Goal: Task Accomplishment & Management: Manage account settings

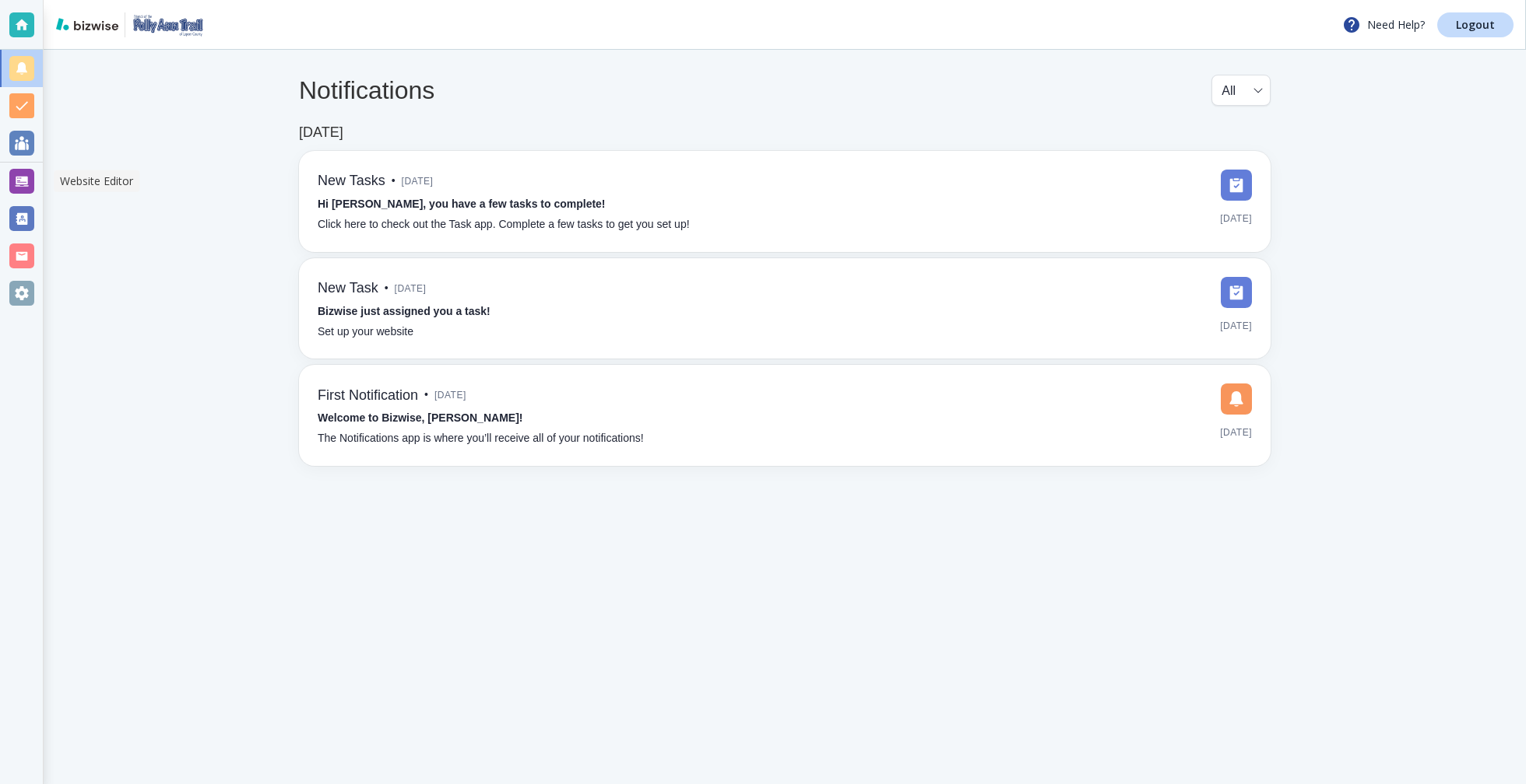
click at [15, 175] on div at bounding box center [21, 181] width 25 height 25
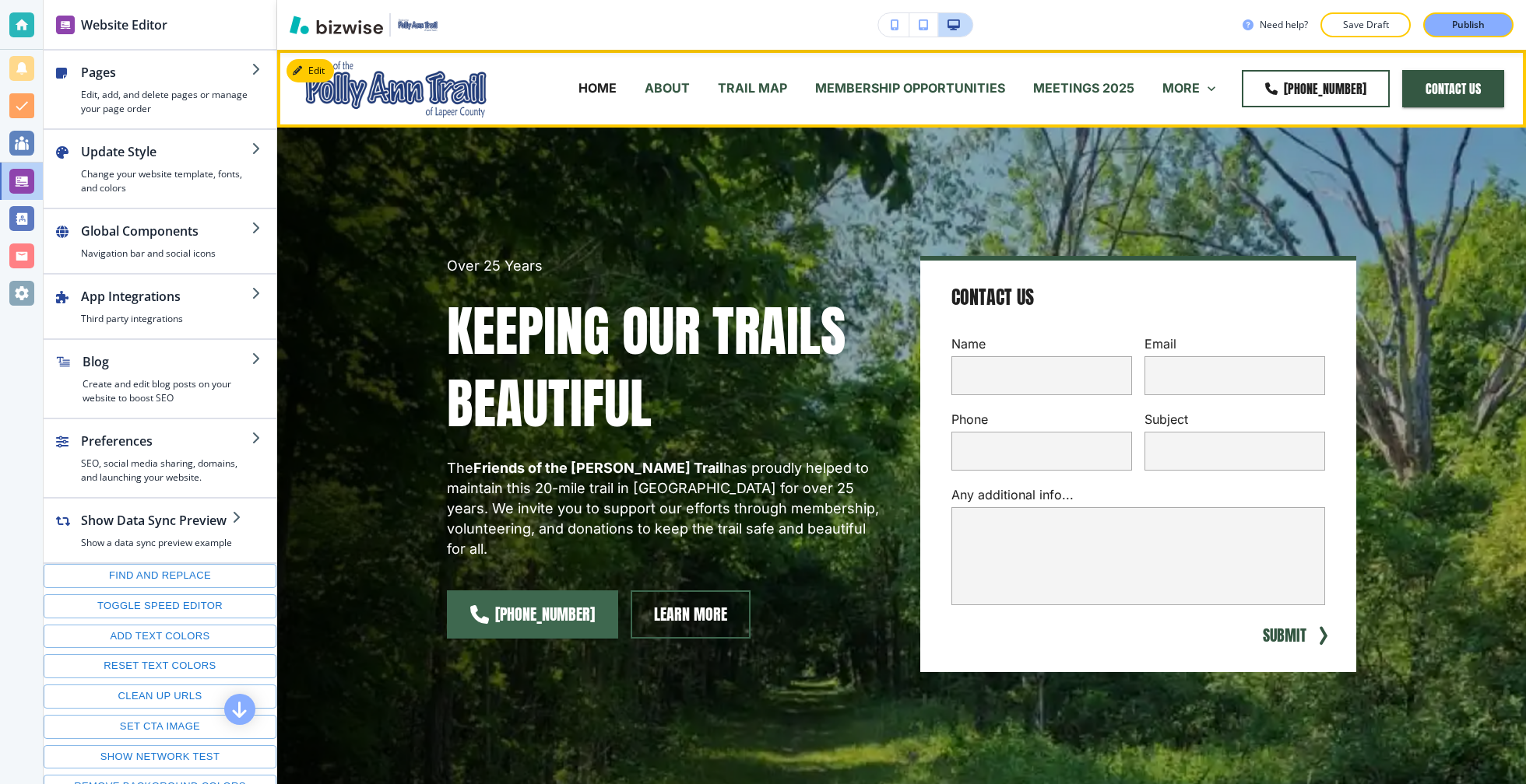
click at [1064, 94] on p "MEETINGS 2025" at bounding box center [1084, 88] width 101 height 18
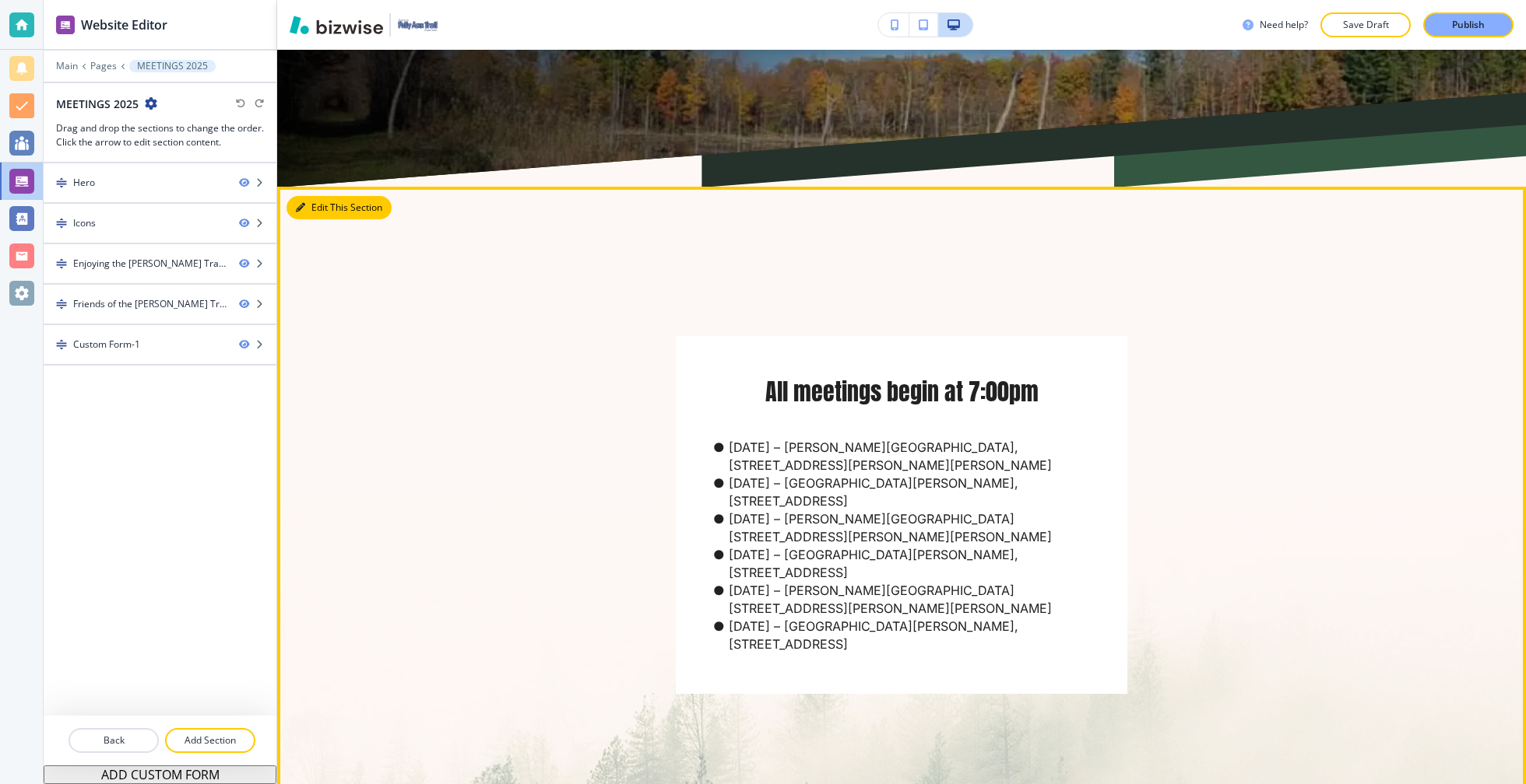
click at [293, 209] on button "Edit This Section" at bounding box center [339, 207] width 105 height 23
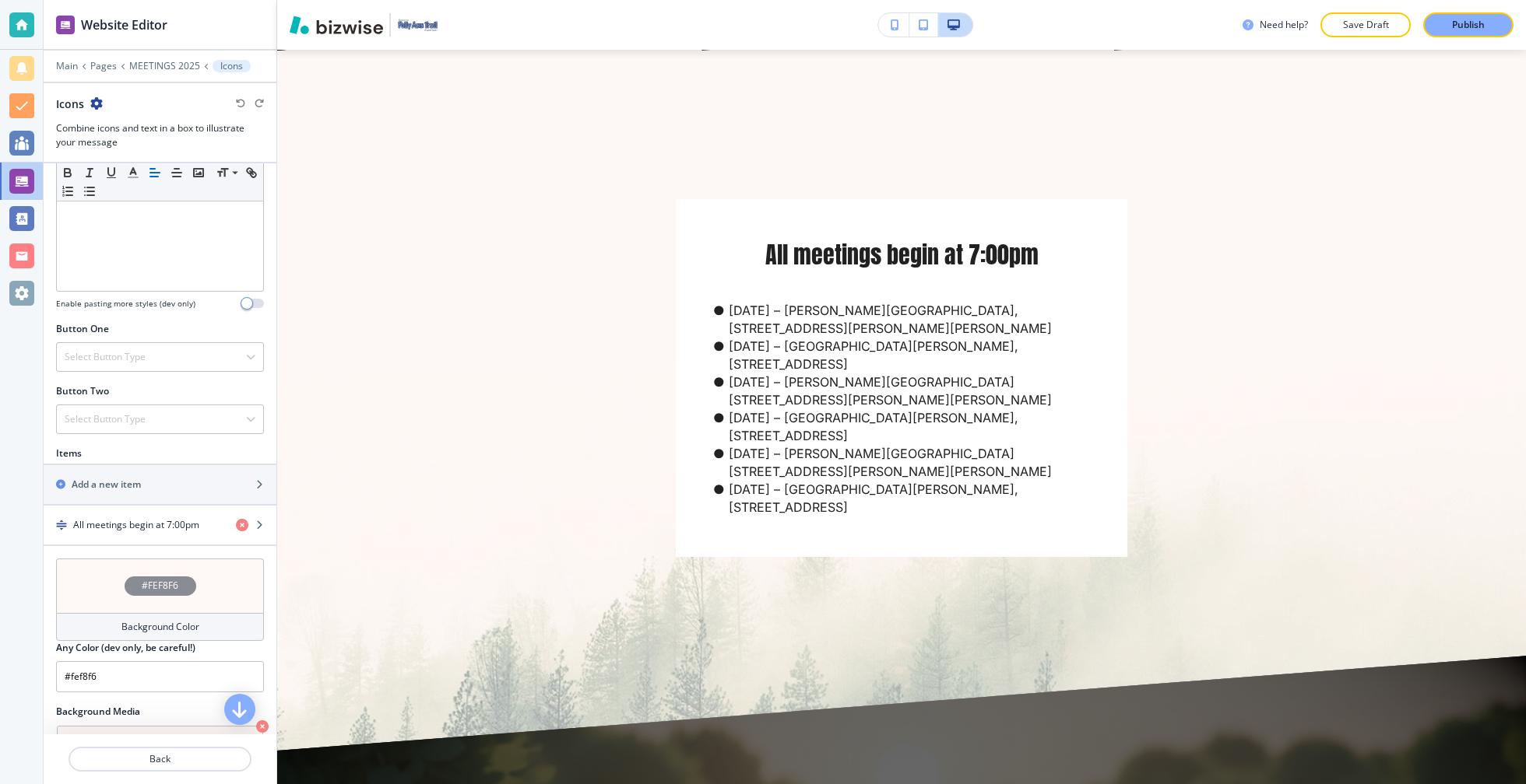
scroll to position [451, 0]
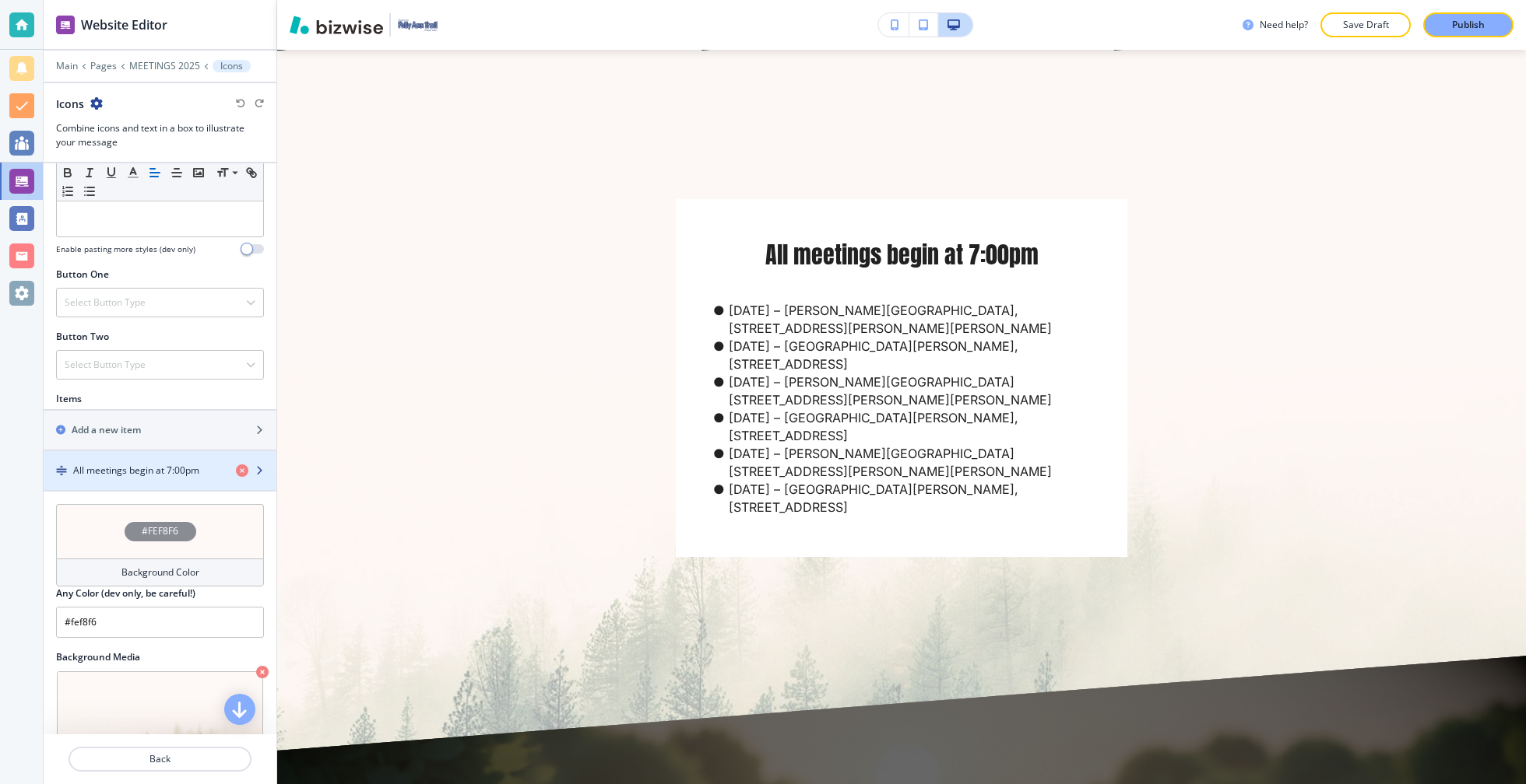
click at [139, 467] on h4 "All meetings begin at 7:00pm" at bounding box center [135, 471] width 126 height 14
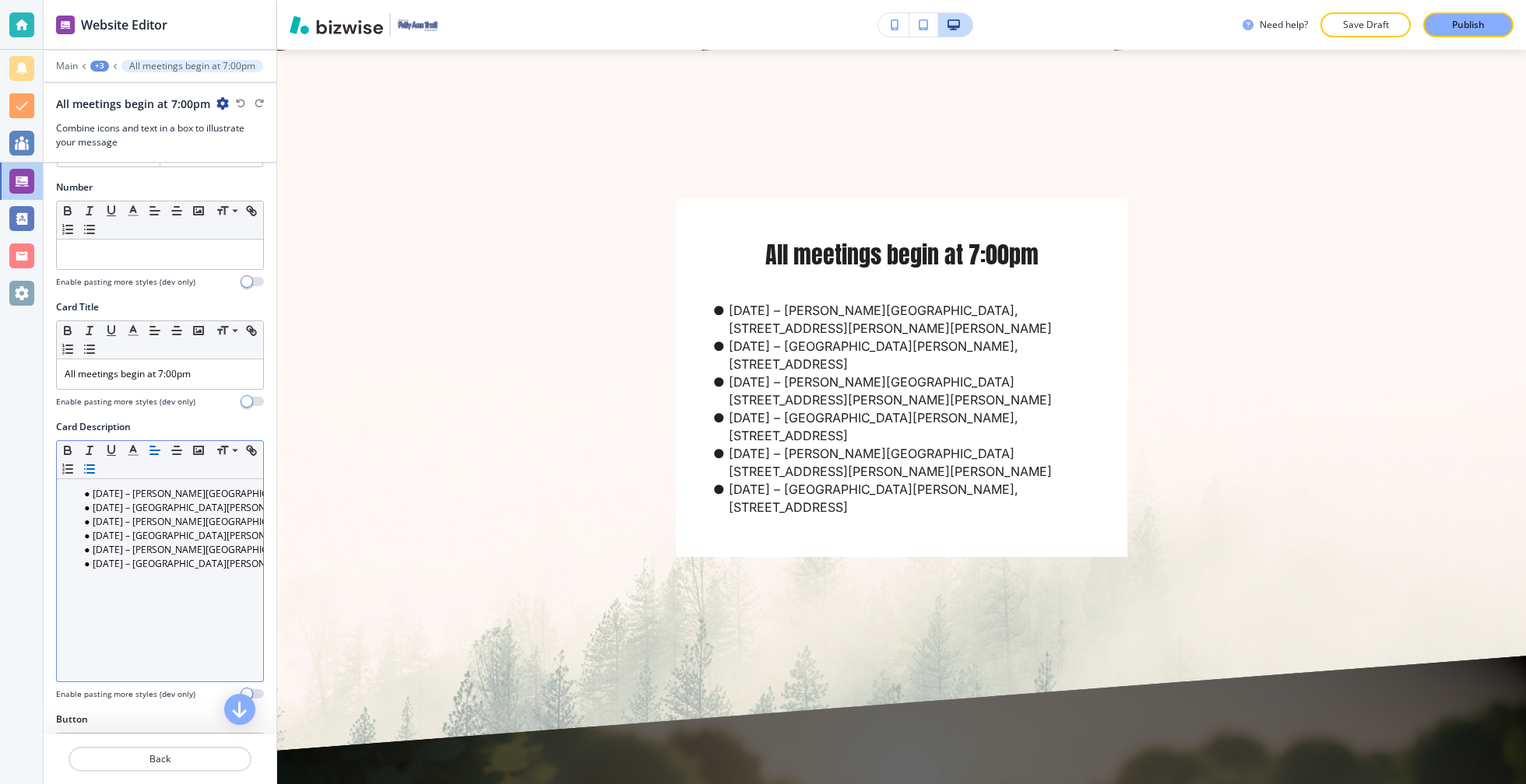
scroll to position [184, 0]
click at [148, 557] on li "[DATE] – [GEOGRAPHIC_DATA][PERSON_NAME], [STREET_ADDRESS]" at bounding box center [166, 564] width 177 height 14
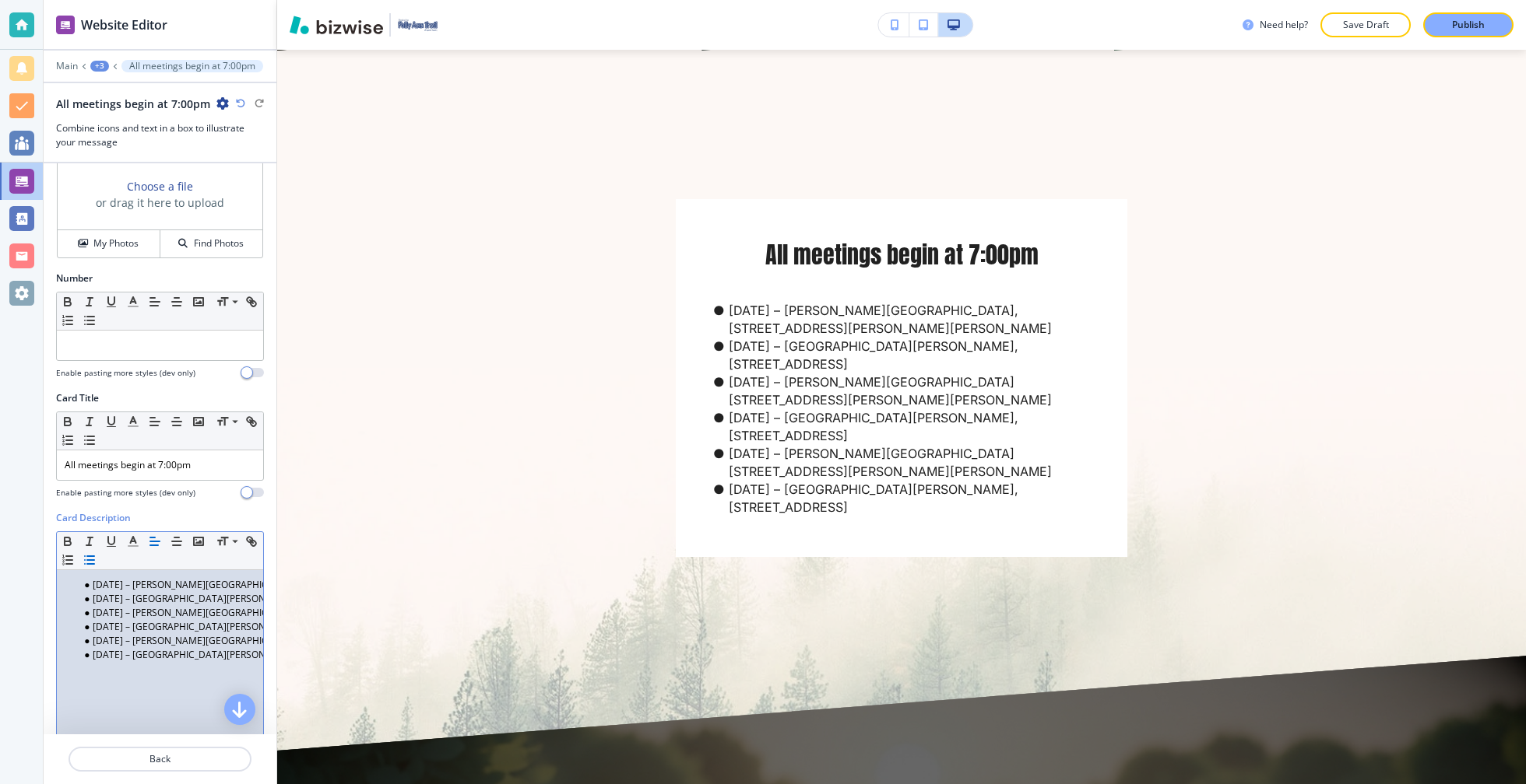
scroll to position [0, 0]
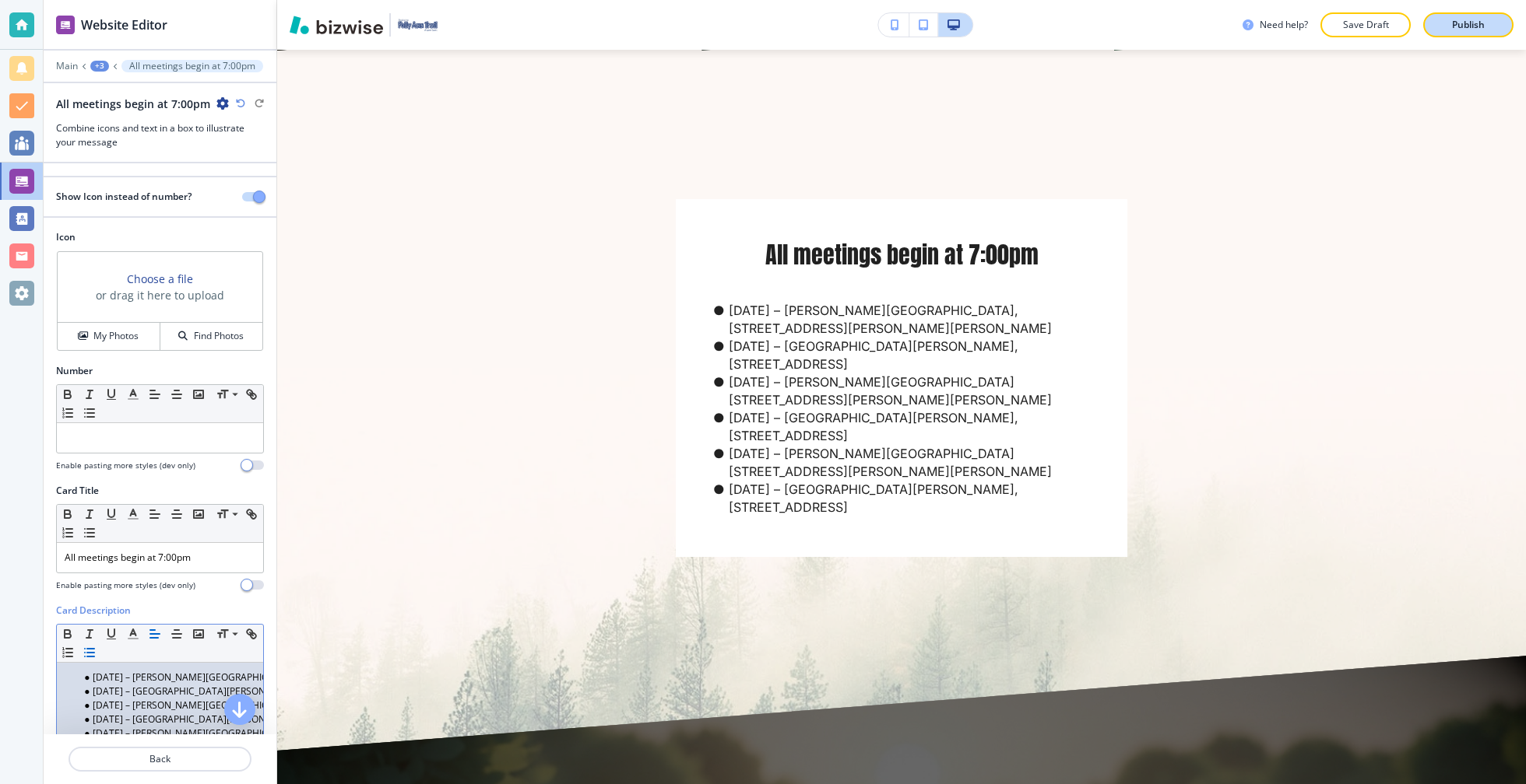
click at [1456, 32] on button "Publish" at bounding box center [1468, 25] width 90 height 25
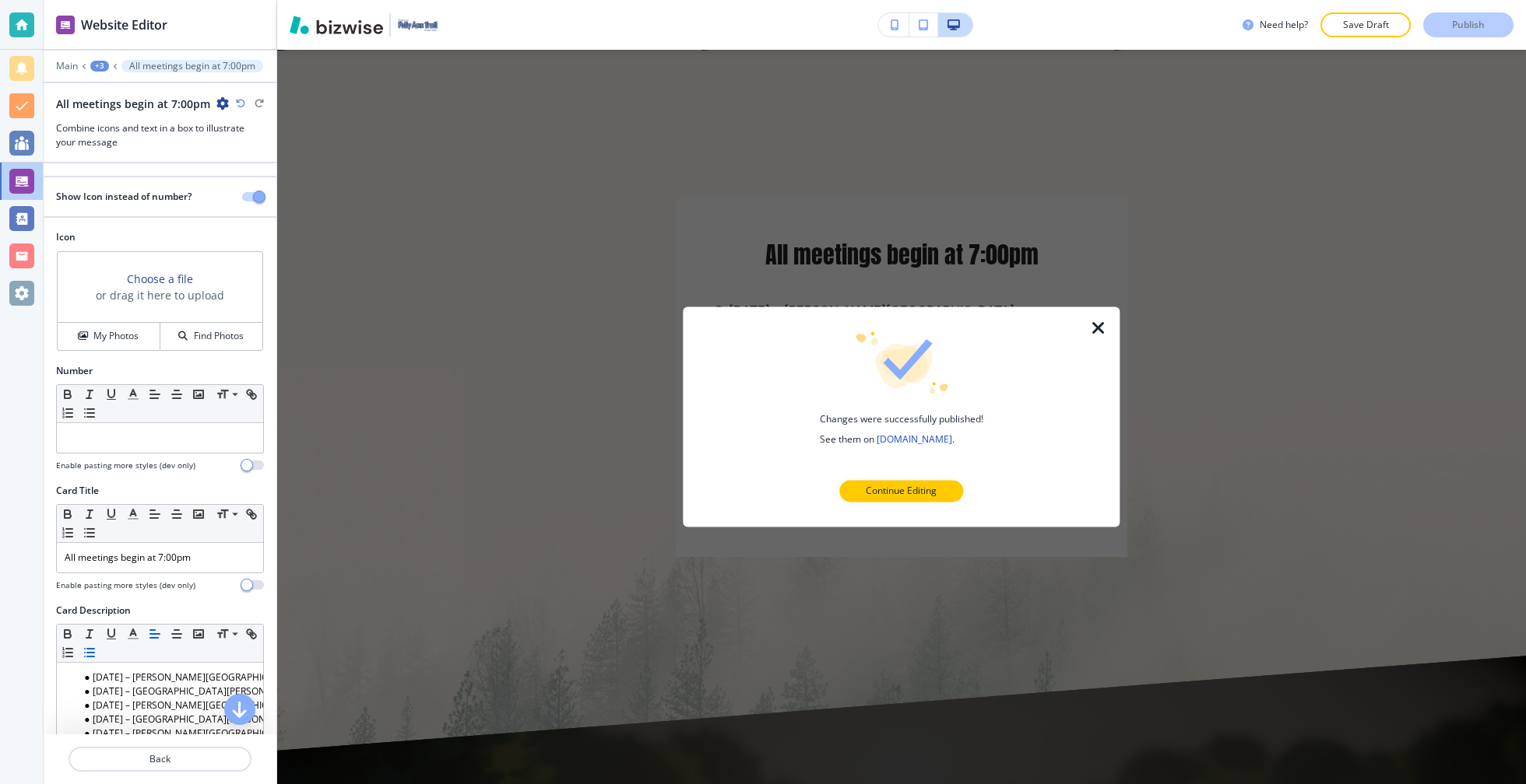
click at [1104, 322] on icon "button" at bounding box center [1098, 329] width 19 height 19
